Goal: Find contact information

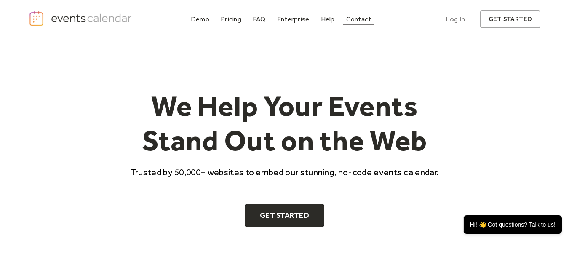
click at [359, 20] on div "Contact" at bounding box center [358, 19] width 25 height 5
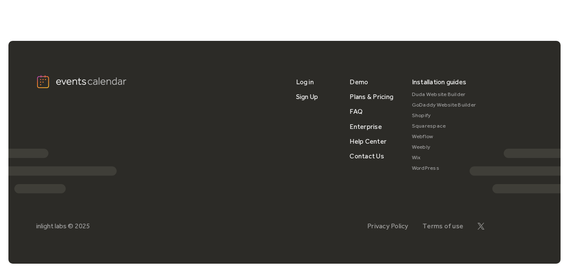
scroll to position [556, 0]
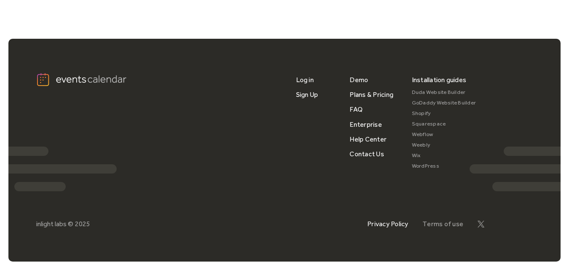
click at [379, 225] on link "Privacy Policy" at bounding box center [387, 224] width 41 height 8
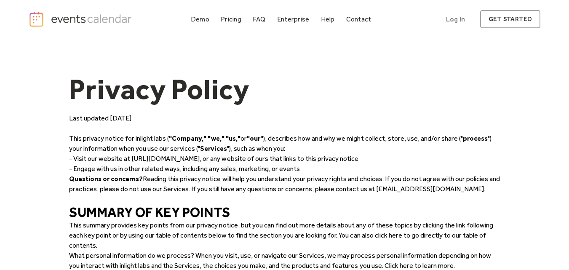
scroll to position [2205, 0]
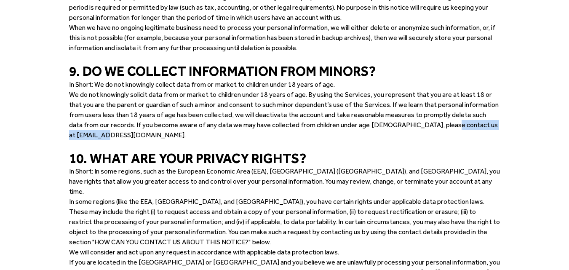
drag, startPoint x: 405, startPoint y: 136, endPoint x: 484, endPoint y: 137, distance: 78.7
click at [484, 137] on p "We do not knowingly solicit data from or market to children under 18 years of a…" at bounding box center [284, 115] width 431 height 51
copy p "[EMAIL_ADDRESS][DOMAIN_NAME]"
